Goal: Find specific page/section: Find specific page/section

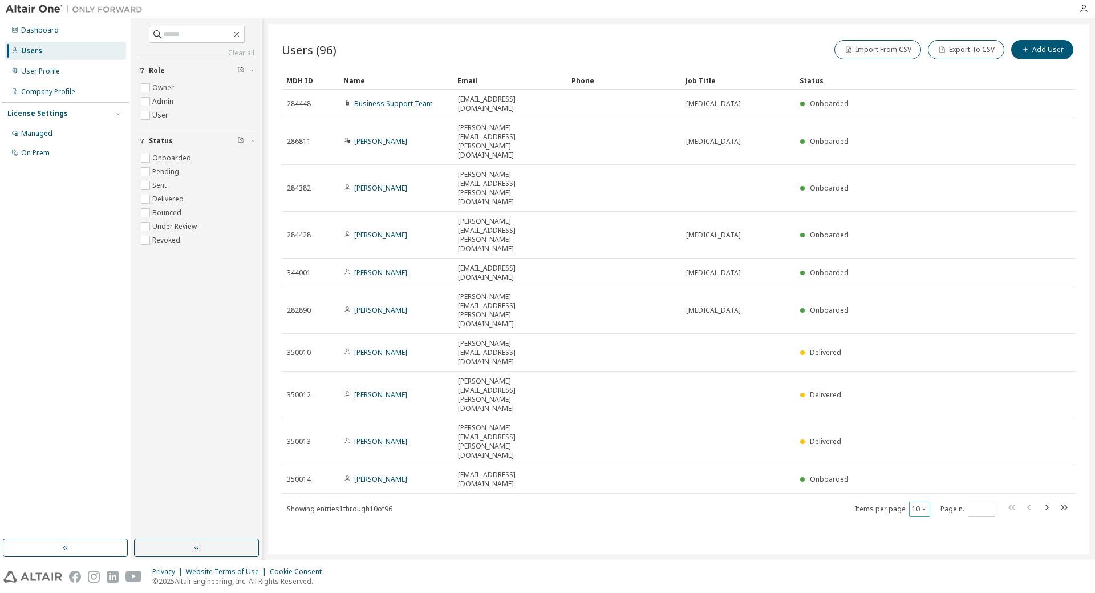
click at [930, 501] on div "10" at bounding box center [919, 508] width 21 height 15
click at [928, 501] on div "10" at bounding box center [919, 508] width 21 height 15
click at [924, 505] on icon "button" at bounding box center [923, 508] width 7 height 7
click at [933, 373] on div "100" at bounding box center [954, 369] width 91 height 14
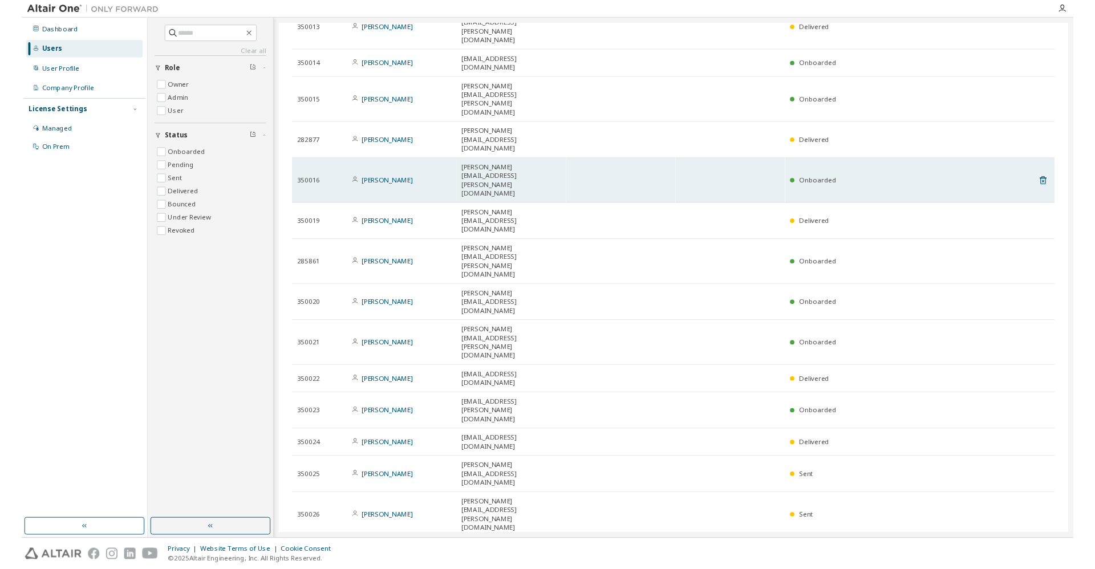
scroll to position [349, 0]
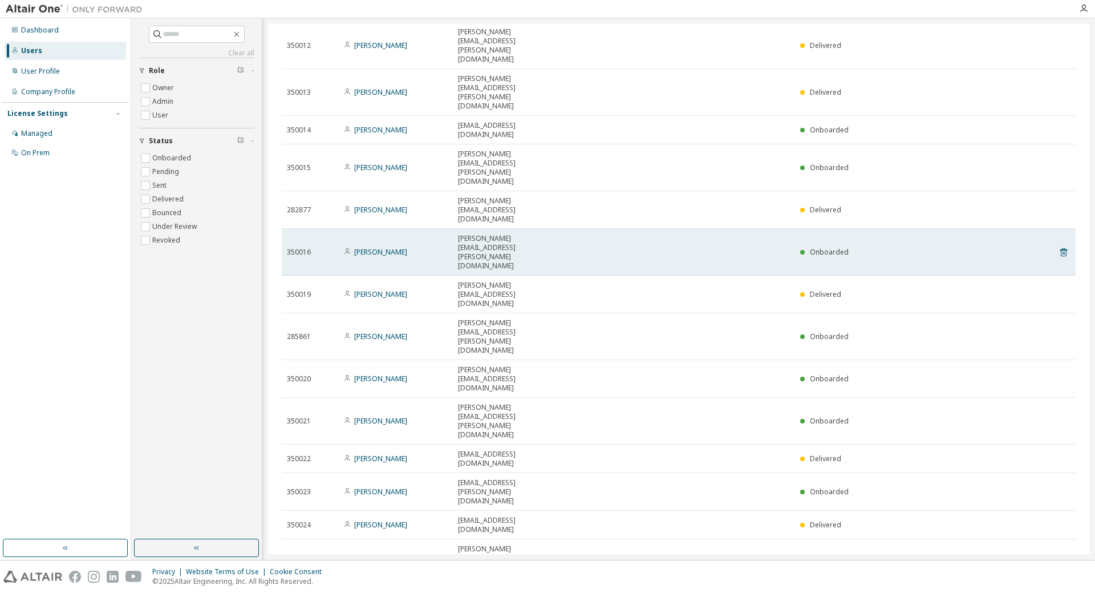
type button "100"
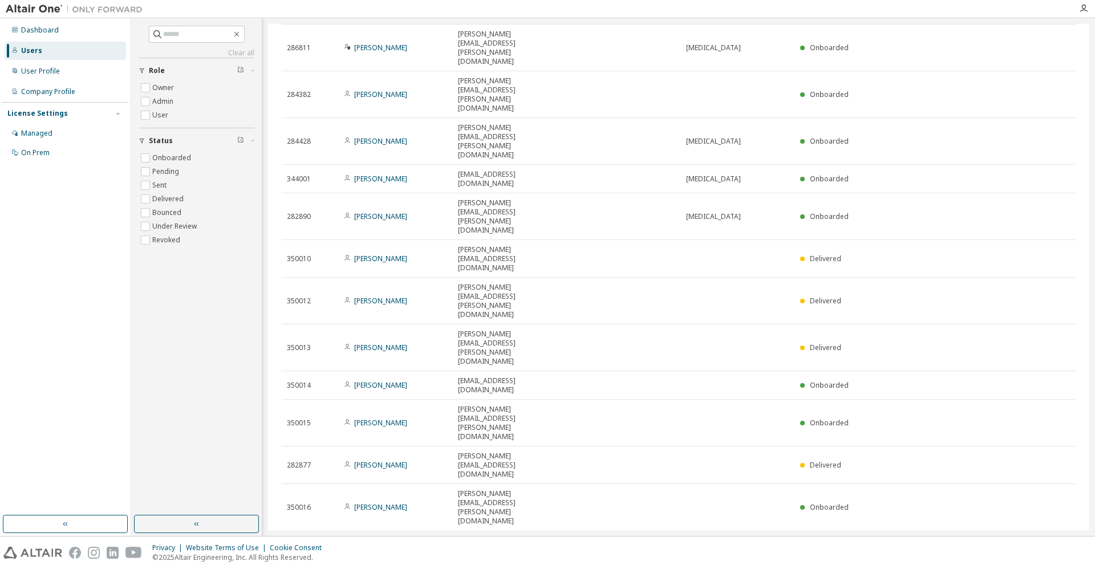
scroll to position [0, 0]
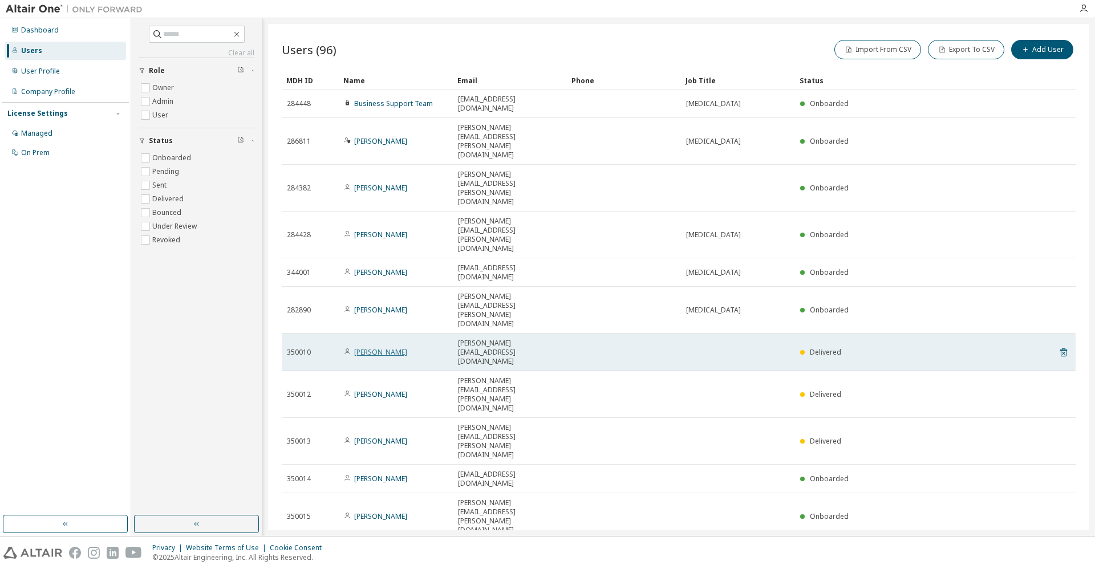
click at [368, 347] on link "Adrian Duta" at bounding box center [380, 352] width 53 height 10
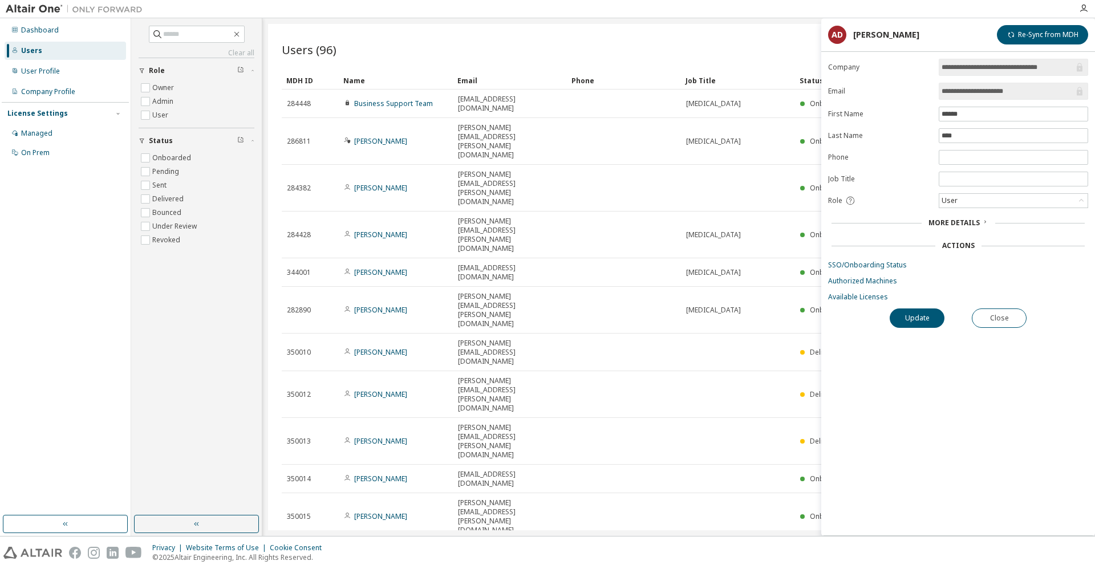
click at [977, 228] on span "More Details" at bounding box center [953, 223] width 51 height 10
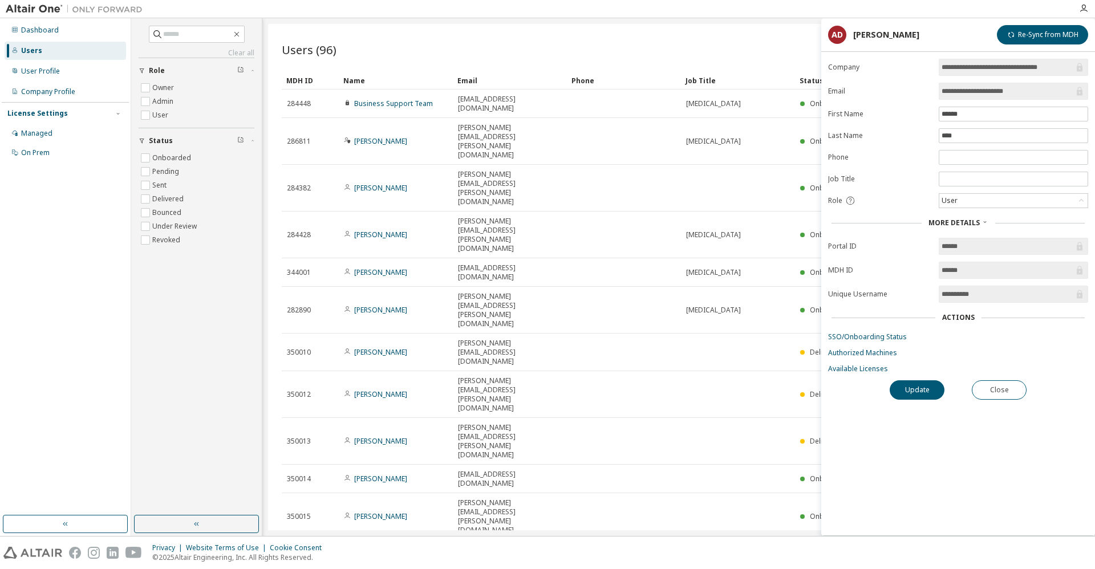
click at [962, 322] on div "Actions" at bounding box center [958, 317] width 33 height 9
click at [166, 336] on div "Clear all Status Onboarded Pending Sent Delivered Bounced Under Review Revoked …" at bounding box center [196, 267] width 127 height 494
click at [1082, 10] on icon "button" at bounding box center [1083, 8] width 9 height 9
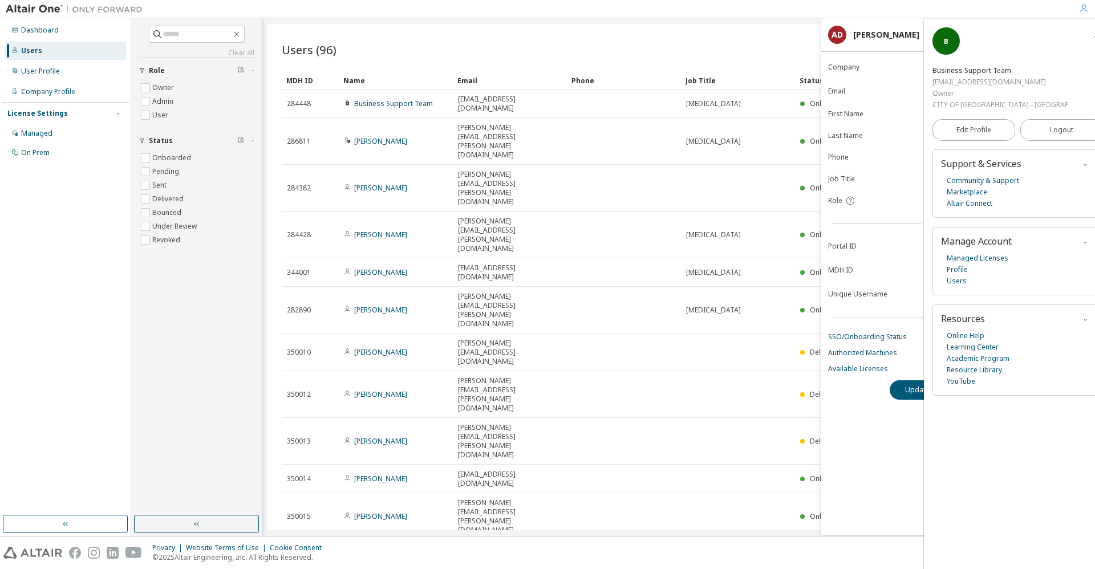
click at [1090, 36] on span "button" at bounding box center [1095, 35] width 11 height 18
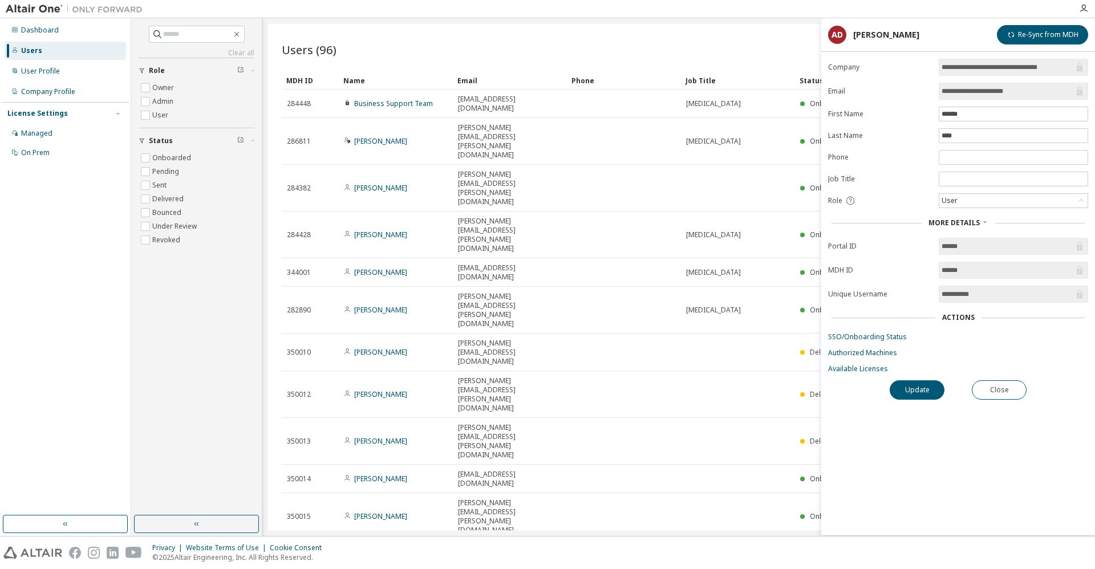
click at [542, 46] on div "Users (96) Import From CSV Export To CSV Add User" at bounding box center [679, 50] width 794 height 24
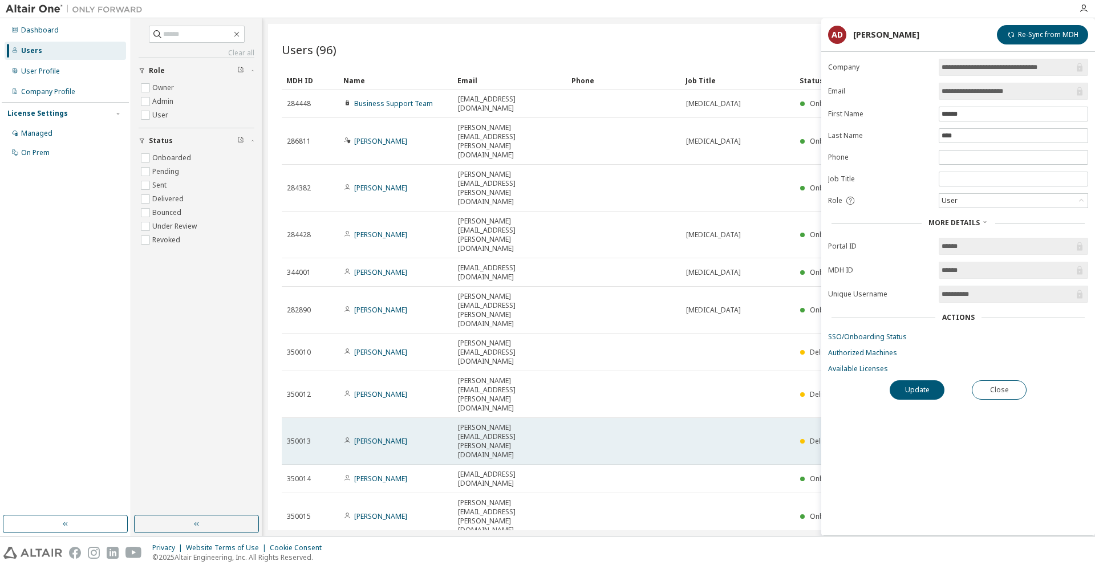
click at [347, 437] on icon at bounding box center [347, 440] width 7 height 7
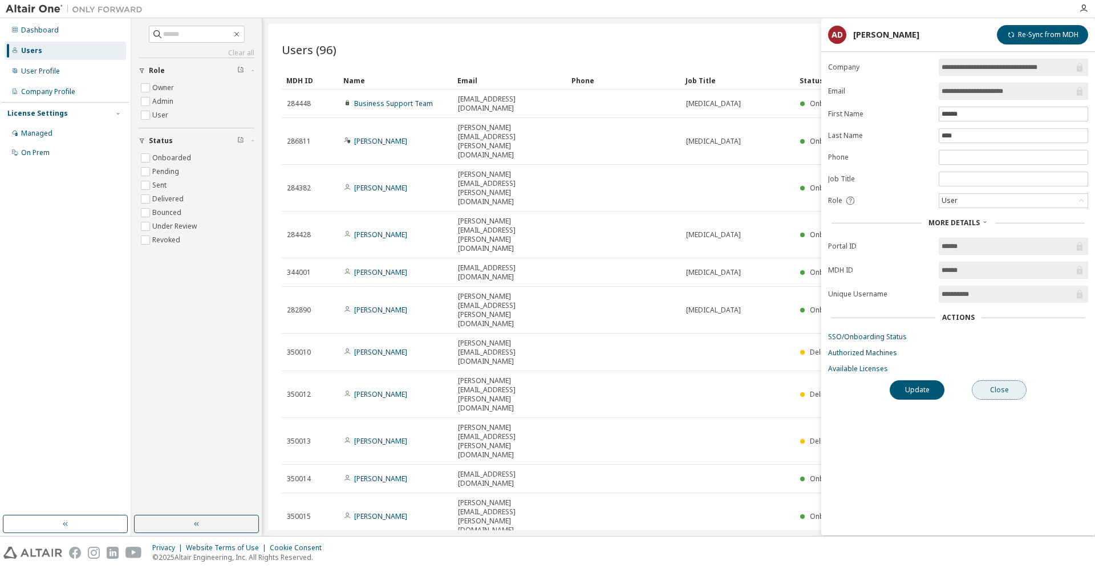
click at [1009, 399] on button "Close" at bounding box center [999, 389] width 55 height 19
